Goal: Task Accomplishment & Management: Complete application form

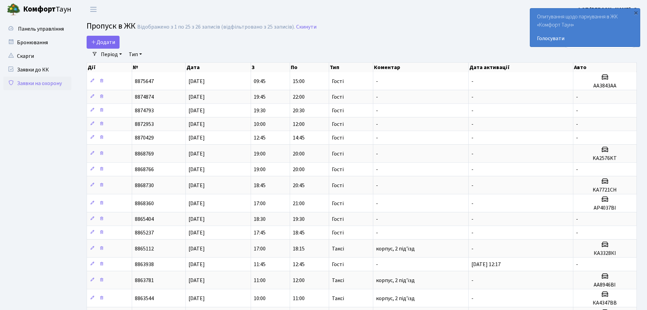
select select "25"
click at [107, 42] on span "Додати" at bounding box center [103, 41] width 24 height 7
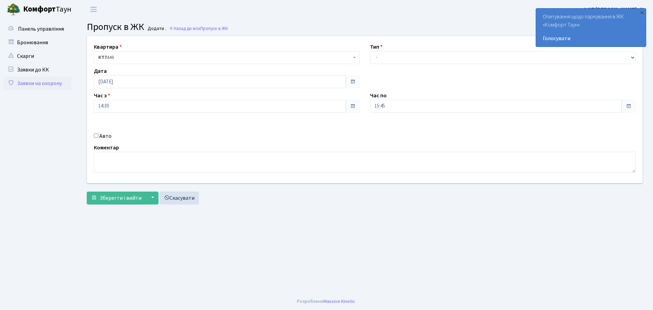
click at [395, 64] on div "Квартира <b>КТ7</b>&nbsp;&nbsp;&nbsp;446 КТ7 446 Тип - Доставка Таксі Гості Сер…" at bounding box center [364, 109] width 565 height 147
click at [396, 59] on select "- Доставка Таксі Гості Сервіс" at bounding box center [503, 57] width 266 height 13
click at [370, 51] on select "- Доставка Таксі Гості Сервіс" at bounding box center [503, 57] width 266 height 13
click at [403, 50] on div "Тип - Доставка Таксі Гості Сервіс" at bounding box center [503, 53] width 276 height 21
click at [402, 56] on select "- Доставка Таксі Гості Сервіс" at bounding box center [503, 57] width 266 height 13
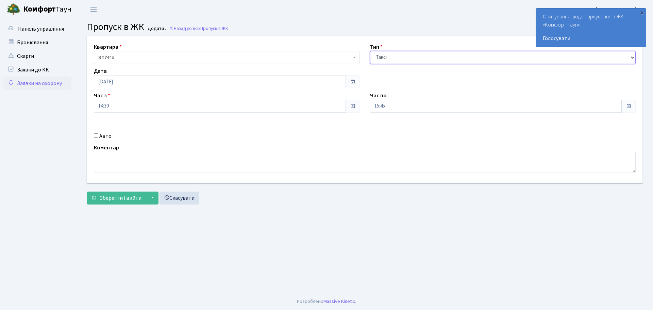
select select "3"
click at [370, 51] on select "- Доставка Таксі Гості Сервіс" at bounding box center [503, 57] width 266 height 13
click at [397, 103] on input "15:45" at bounding box center [496, 106] width 252 height 13
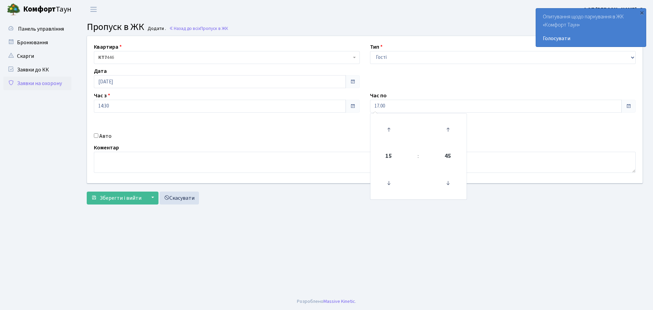
type input "17:00"
click at [95, 135] on input "Авто" at bounding box center [96, 135] width 4 height 4
checkbox input "true"
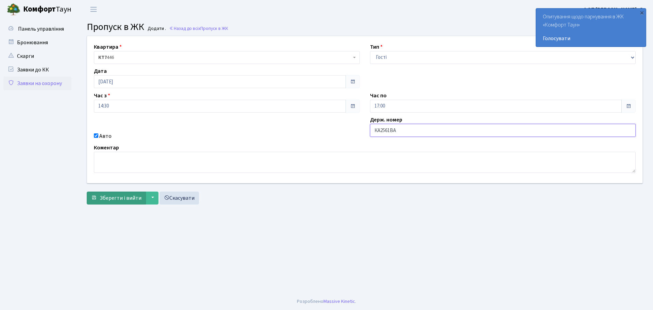
type input "КА2561ВА"
click at [109, 193] on button "Зберегти і вийти" at bounding box center [116, 197] width 59 height 13
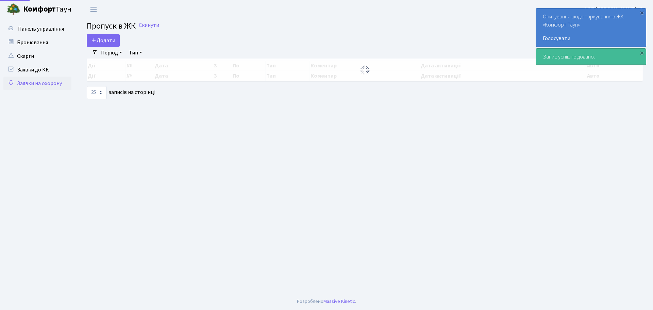
select select "25"
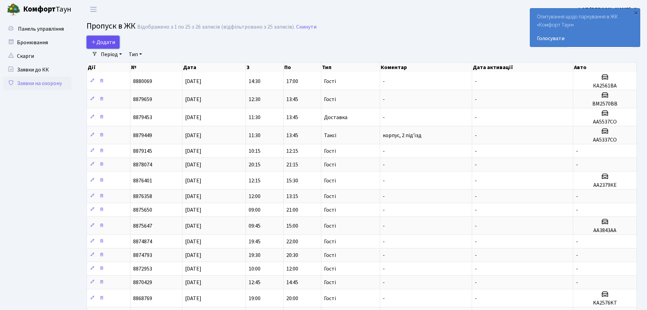
click at [111, 40] on span "Додати" at bounding box center [103, 41] width 24 height 7
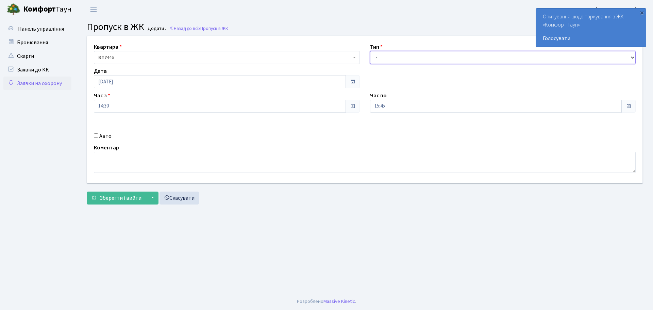
drag, startPoint x: 409, startPoint y: 53, endPoint x: 410, endPoint y: 57, distance: 3.5
click at [409, 53] on select "- Доставка Таксі Гості Сервіс" at bounding box center [503, 57] width 266 height 13
select select "3"
click at [370, 51] on select "- Доставка Таксі Гості Сервіс" at bounding box center [503, 57] width 266 height 13
click at [403, 103] on input "15:45" at bounding box center [496, 106] width 252 height 13
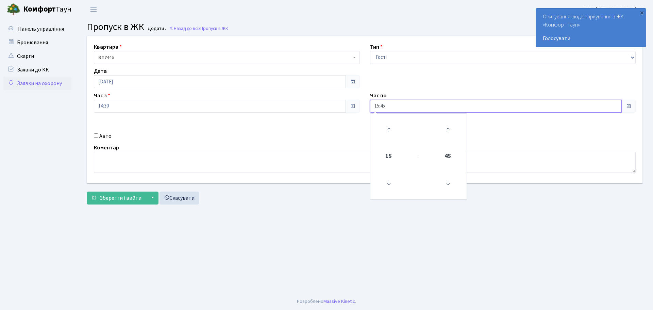
click at [403, 103] on input "15:45" at bounding box center [496, 106] width 252 height 13
type input "17:00"
click at [96, 136] on input "Авто" at bounding box center [96, 135] width 4 height 4
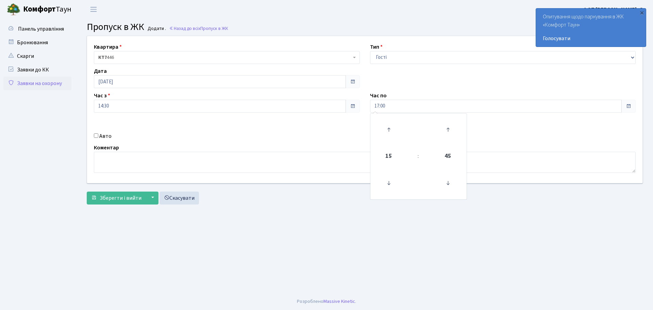
checkbox input "true"
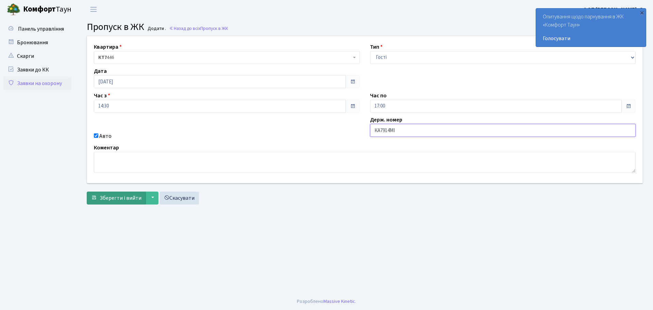
type input "КА7914МІ"
click at [138, 194] on span "Зберегти і вийти" at bounding box center [121, 197] width 42 height 7
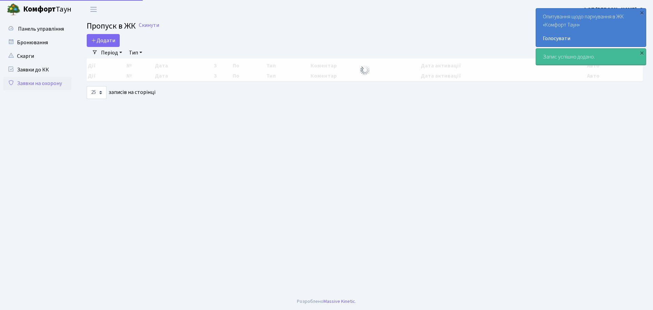
select select "25"
